Goal: Communication & Community: Answer question/provide support

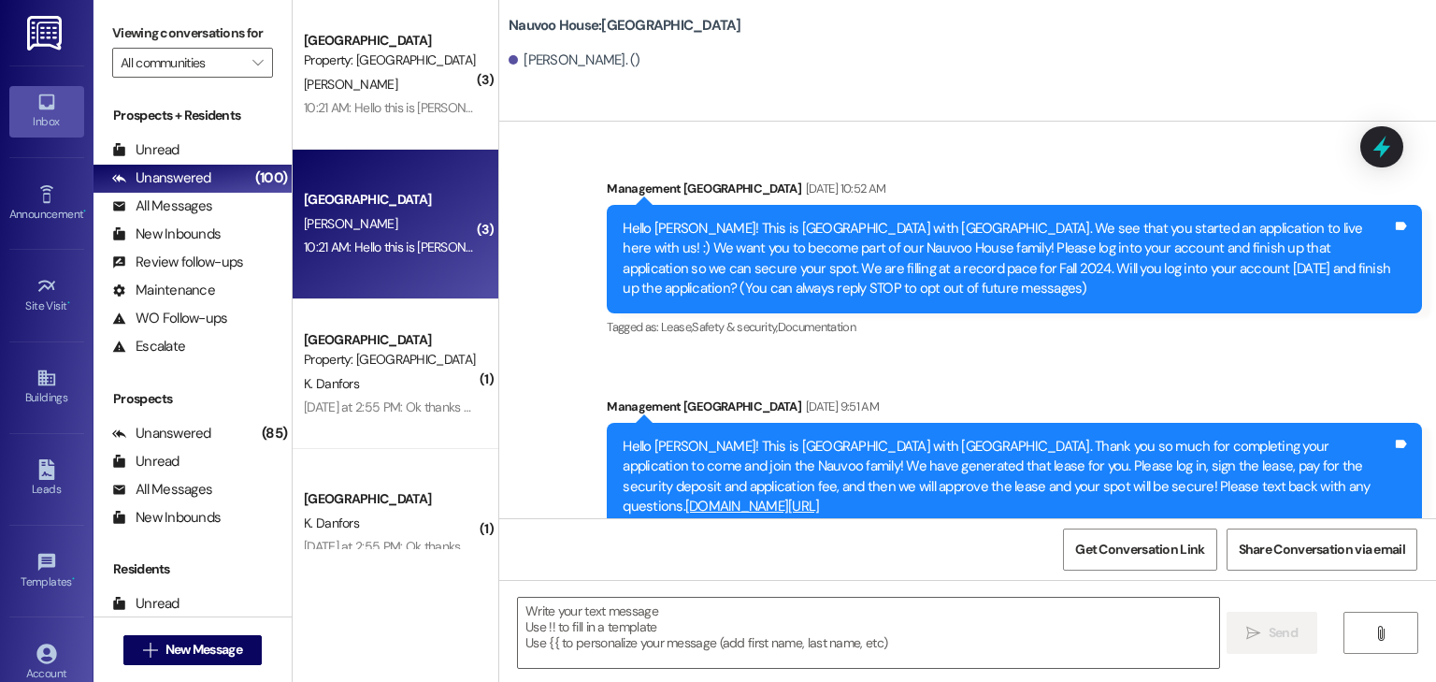
scroll to position [14944, 0]
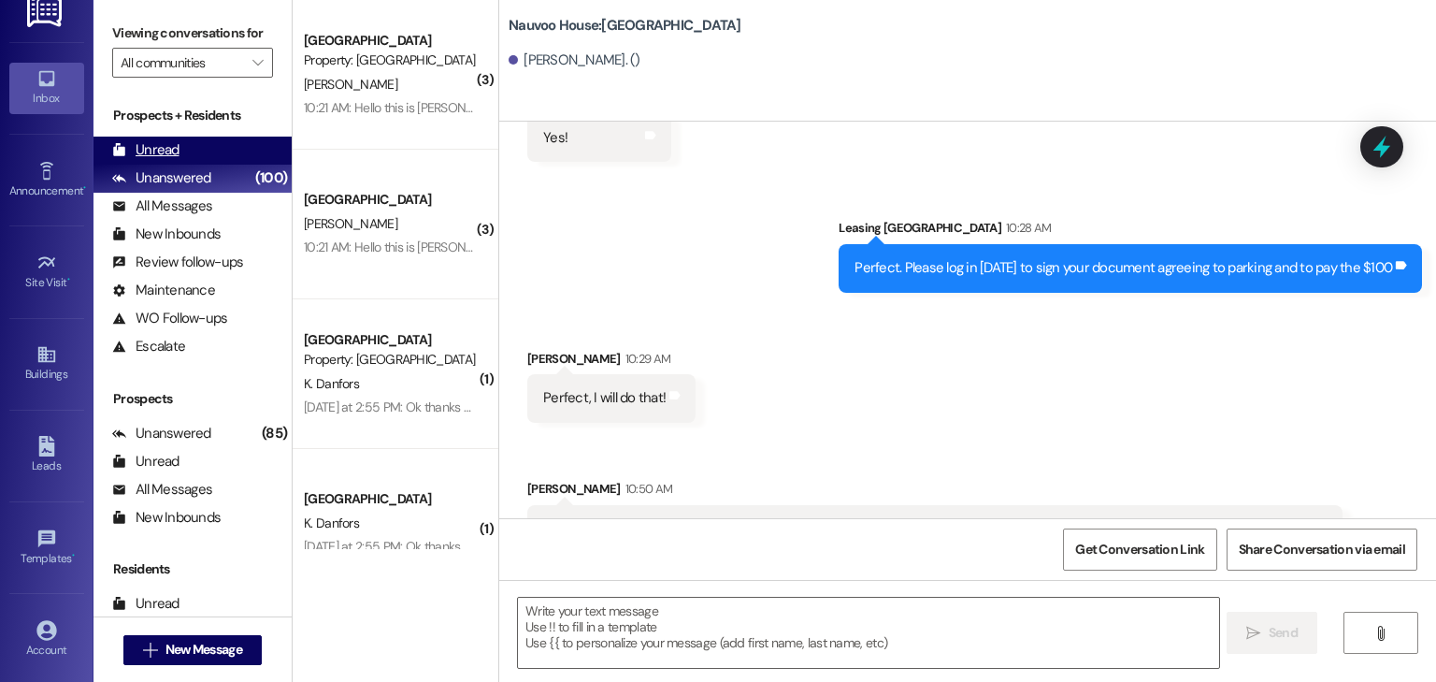
click at [202, 146] on div "Unread (0)" at bounding box center [192, 151] width 198 height 28
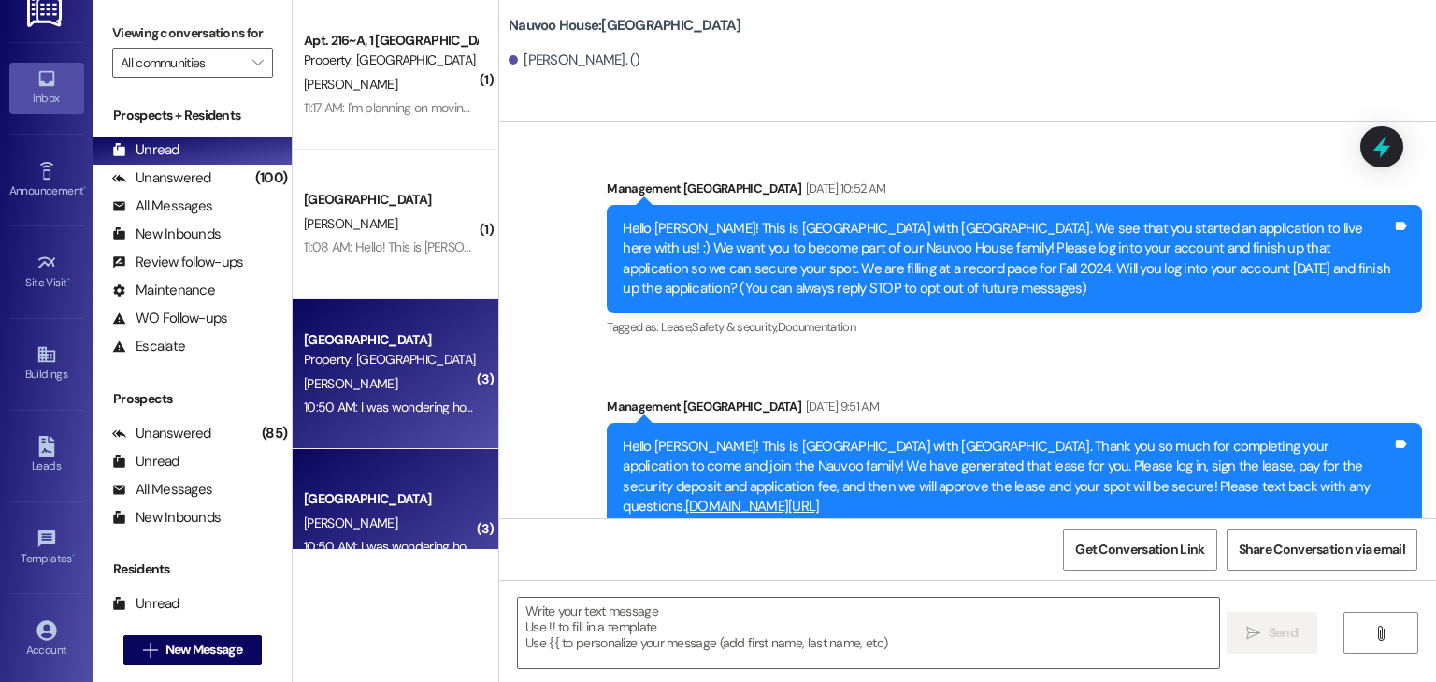
scroll to position [15121, 0]
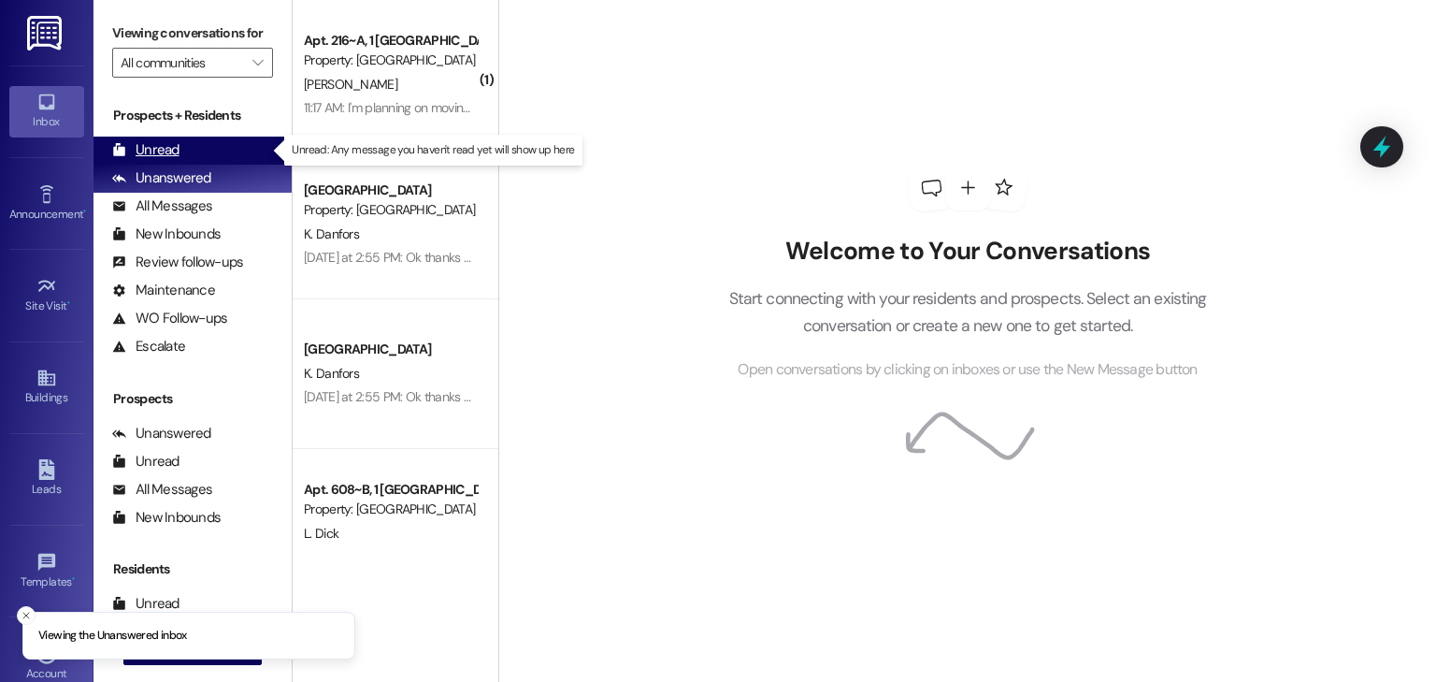
click at [236, 150] on div "Unread (0)" at bounding box center [192, 151] width 198 height 28
